Goal: Transaction & Acquisition: Purchase product/service

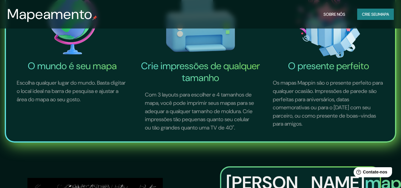
scroll to position [208, 0]
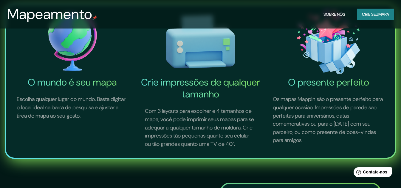
click at [386, 13] on font "mapa" at bounding box center [383, 14] width 11 height 5
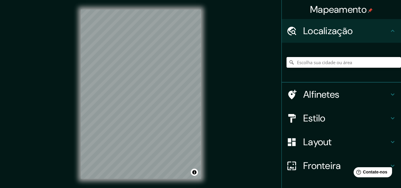
click at [305, 60] on input "Escolha sua cidade ou área" at bounding box center [343, 62] width 114 height 11
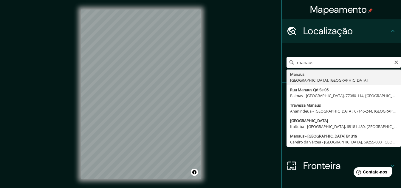
type input "[GEOGRAPHIC_DATA], [GEOGRAPHIC_DATA], [GEOGRAPHIC_DATA]"
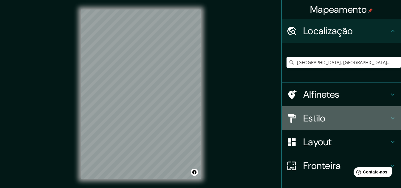
click at [389, 119] on icon at bounding box center [392, 118] width 7 height 7
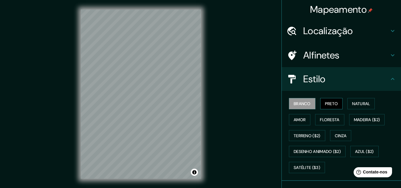
click at [331, 106] on font "Preto" at bounding box center [331, 103] width 13 height 5
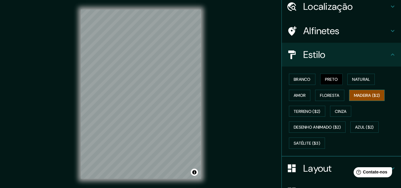
scroll to position [90, 0]
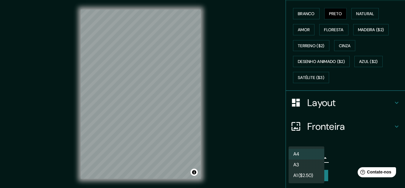
click at [315, 157] on body "Mapeamento Localização [GEOGRAPHIC_DATA], [GEOGRAPHIC_DATA], [GEOGRAPHIC_DATA] …" at bounding box center [202, 94] width 405 height 188
click at [312, 163] on li "A3" at bounding box center [307, 165] width 36 height 11
type input "a4"
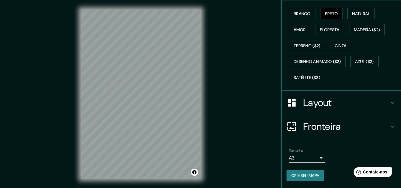
click at [214, 140] on div "Mapeamento Localização [GEOGRAPHIC_DATA], [GEOGRAPHIC_DATA], [GEOGRAPHIC_DATA] …" at bounding box center [200, 99] width 401 height 198
click at [295, 172] on font "Crie seu mapa" at bounding box center [305, 176] width 28 height 8
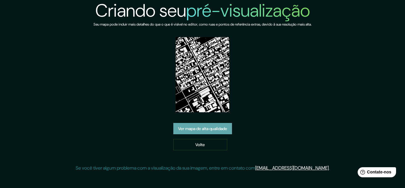
click at [227, 127] on font "Ver mapa de alta qualidade" at bounding box center [202, 128] width 49 height 5
